Goal: Transaction & Acquisition: Obtain resource

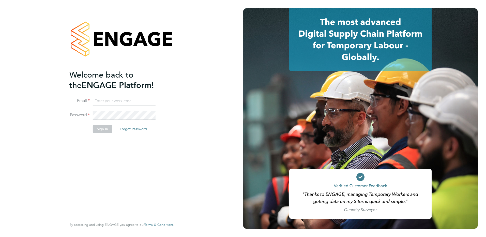
type input "[PERSON_NAME][EMAIL_ADDRESS][PERSON_NAME][DOMAIN_NAME]"
click at [106, 130] on button "Sign In" at bounding box center [102, 129] width 19 height 8
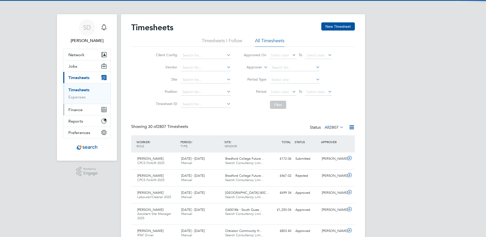
click at [76, 110] on span "Finance" at bounding box center [75, 109] width 14 height 5
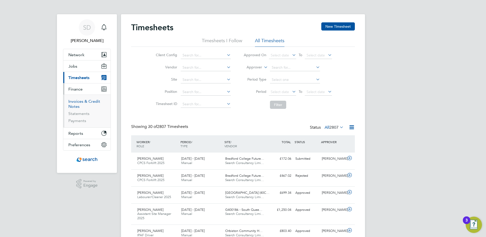
click at [75, 104] on link "Invoices & Credit Notes" at bounding box center [84, 104] width 32 height 10
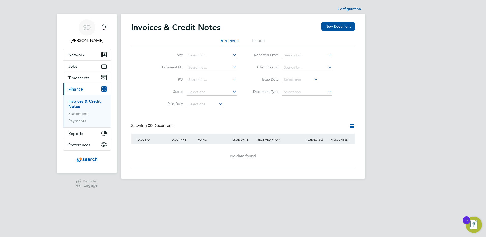
click at [259, 42] on li "Issued" at bounding box center [258, 42] width 13 height 9
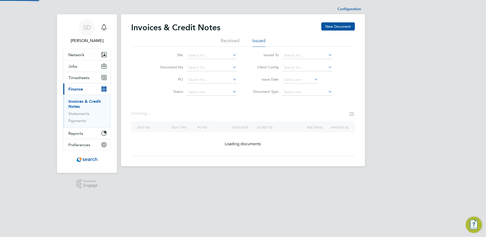
click at [327, 54] on icon at bounding box center [327, 54] width 0 height 7
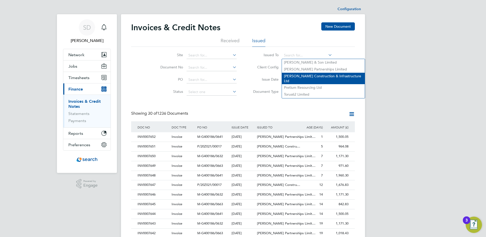
click at [299, 74] on li "[PERSON_NAME] Construction & Infrastructure Ltd" at bounding box center [323, 78] width 83 height 11
type input "[PERSON_NAME] Construction & Infrastructure Ltd"
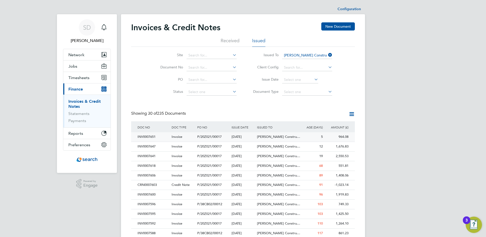
click at [155, 139] on div "INV0007651" at bounding box center [153, 136] width 34 height 9
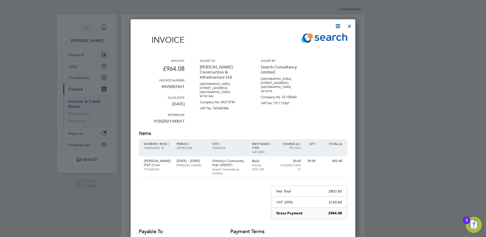
click at [337, 25] on icon at bounding box center [338, 26] width 6 height 6
click at [319, 37] on li "Download Invoice" at bounding box center [322, 38] width 35 height 7
click at [348, 26] on div at bounding box center [349, 24] width 9 height 9
